Goal: Transaction & Acquisition: Purchase product/service

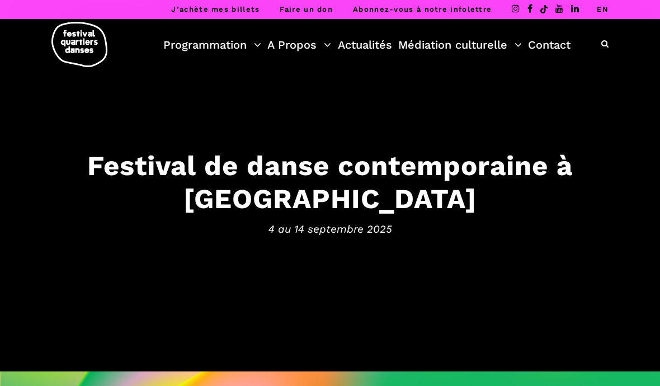
click at [599, 13] on link "EN" at bounding box center [603, 9] width 12 height 8
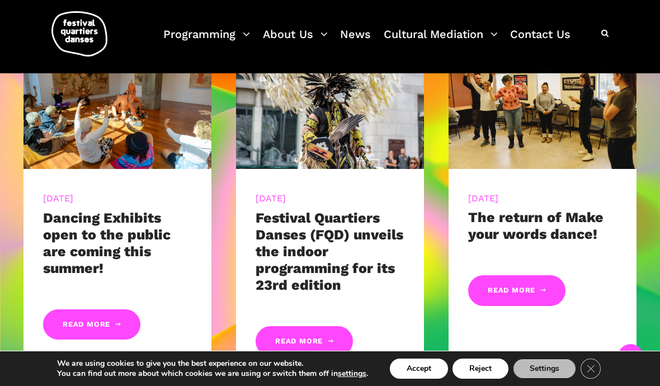
scroll to position [472, 0]
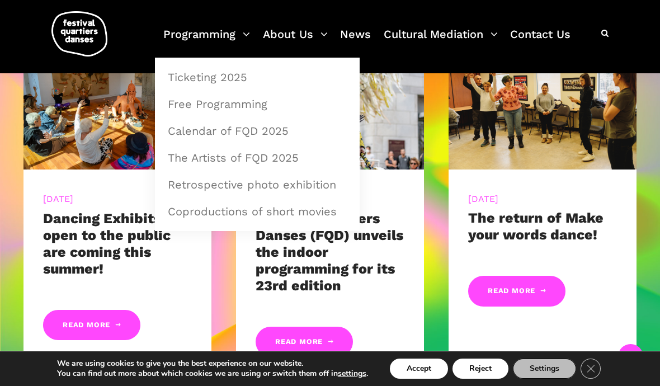
click at [243, 36] on link "Programming" at bounding box center [206, 41] width 87 height 33
click at [236, 77] on link "Ticketing 2025" at bounding box center [257, 77] width 192 height 26
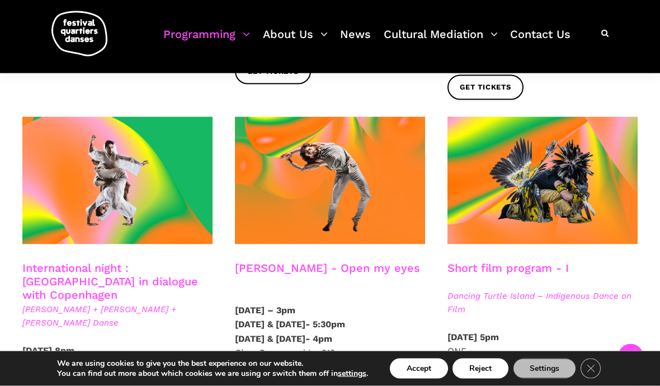
scroll to position [583, 0]
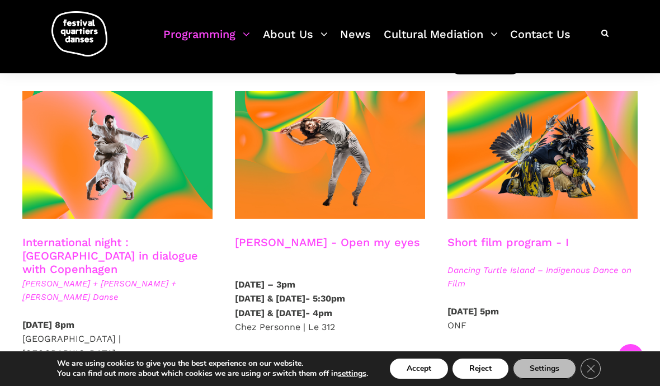
click at [297, 357] on link "Get tickets" at bounding box center [273, 369] width 76 height 25
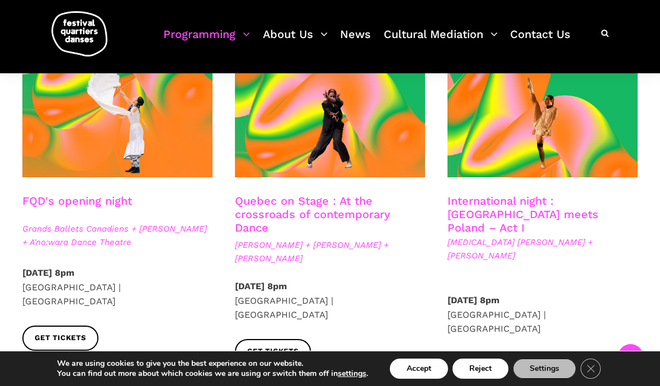
scroll to position [304, 0]
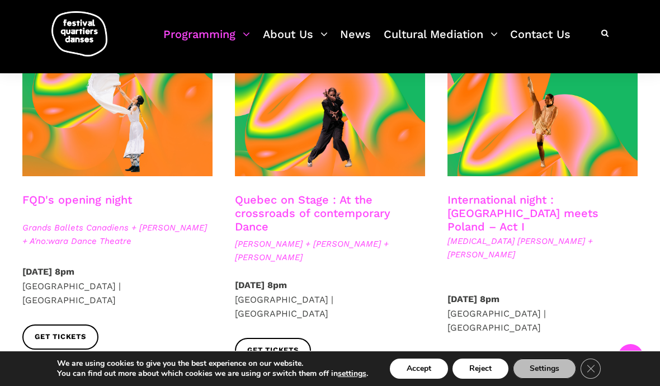
click at [339, 207] on link "Quebec on Stage : At the crossroads of contemporary Dance" at bounding box center [313, 213] width 156 height 40
click at [90, 231] on span "Grands Ballets Canadiens + Charles Brecard + A'no:wara Dance Theatre" at bounding box center [117, 234] width 190 height 27
click at [111, 196] on link "FQD's opening night" at bounding box center [77, 199] width 110 height 13
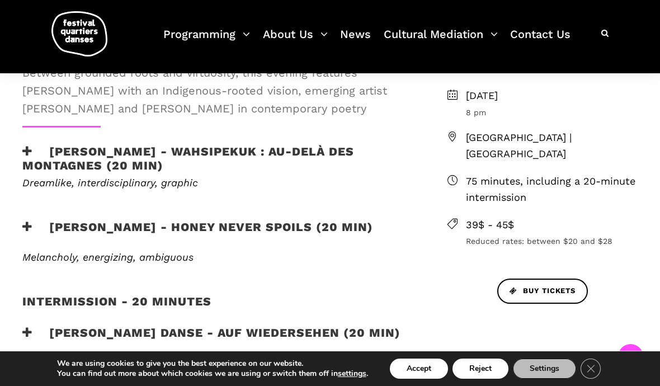
scroll to position [338, 0]
click at [544, 297] on span "Buy tickets" at bounding box center [543, 291] width 66 height 12
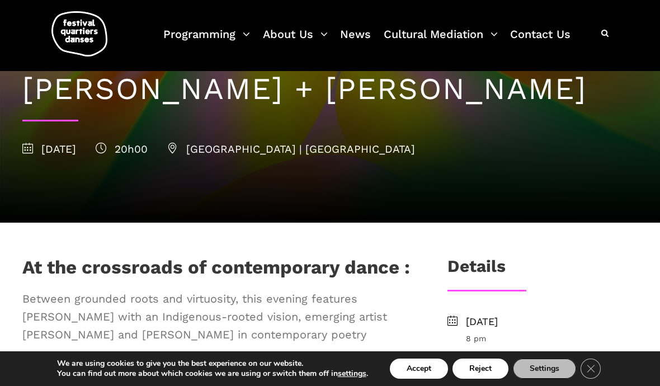
scroll to position [0, 0]
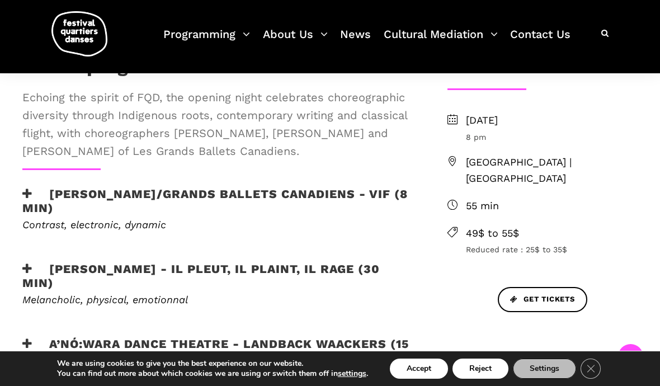
scroll to position [348, 0]
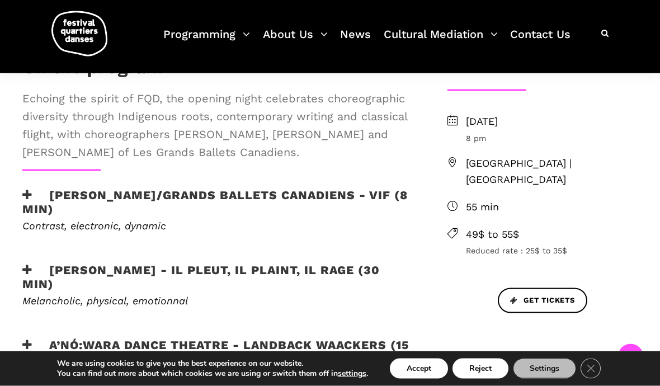
click at [546, 295] on span "Get Tickets" at bounding box center [542, 301] width 65 height 12
